Goal: Navigation & Orientation: Find specific page/section

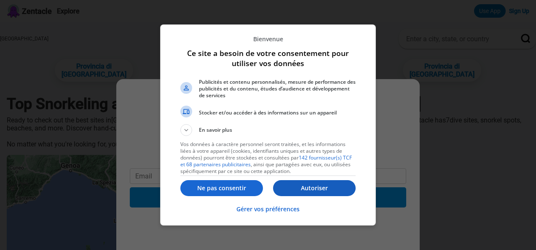
click at [319, 188] on p "Autoriser" at bounding box center [314, 188] width 83 height 8
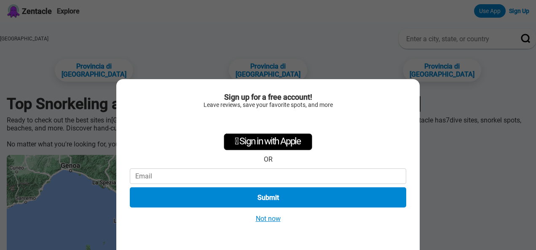
click at [274, 220] on button "Not now" at bounding box center [268, 219] width 30 height 9
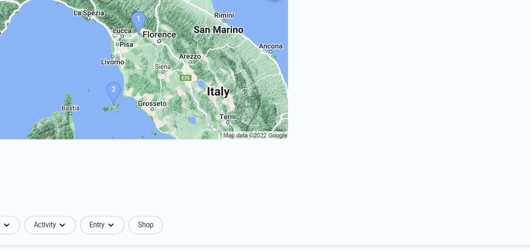
scroll to position [147, 0]
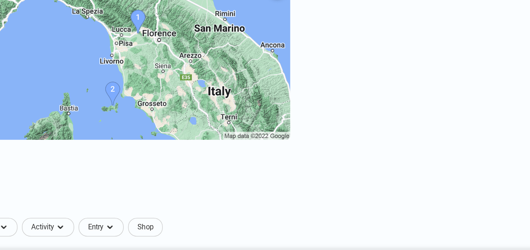
click at [152, 105] on img at bounding box center [133, 71] width 253 height 126
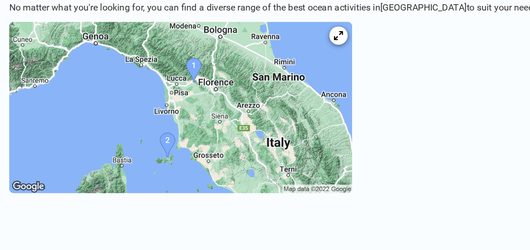
scroll to position [76, 0]
